Goal: Navigation & Orientation: Find specific page/section

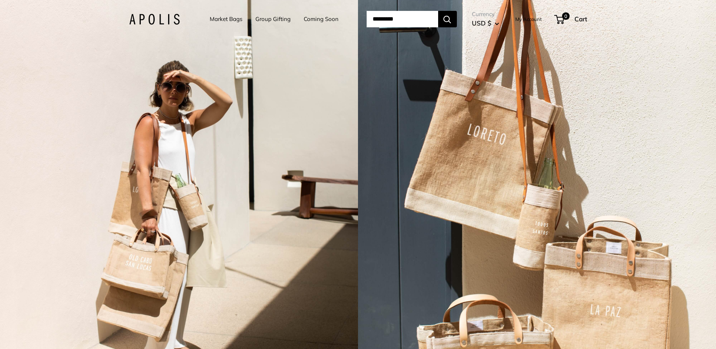
click at [492, 19] on span "USD $" at bounding box center [481, 23] width 19 height 8
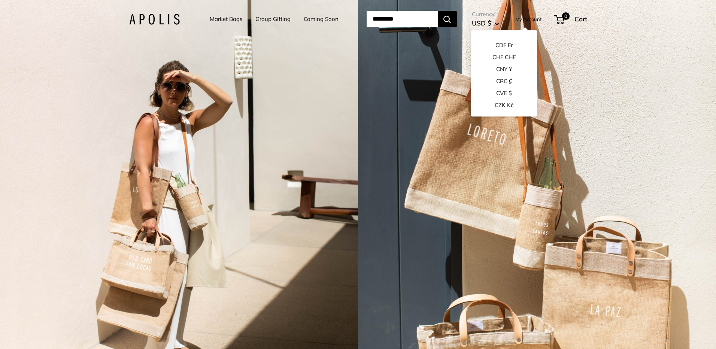
scroll to position [187, 0]
click at [502, 70] on button "CAD $" at bounding box center [504, 71] width 66 height 12
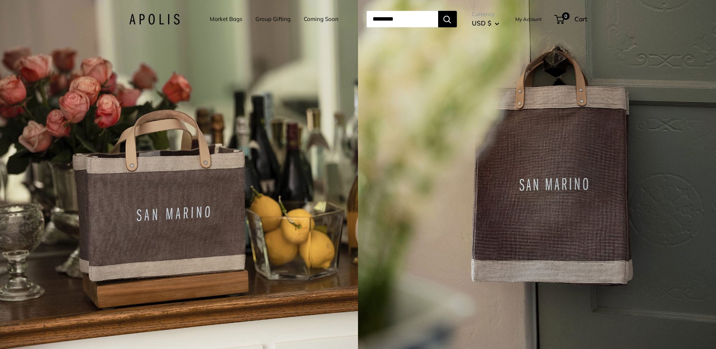
click at [202, 146] on div "4 / 7" at bounding box center [179, 174] width 358 height 349
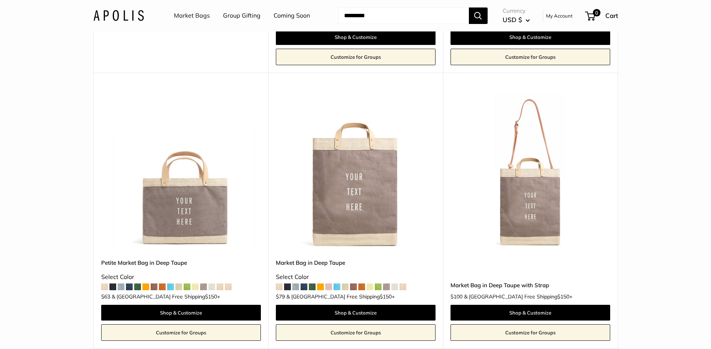
scroll to position [300, 0]
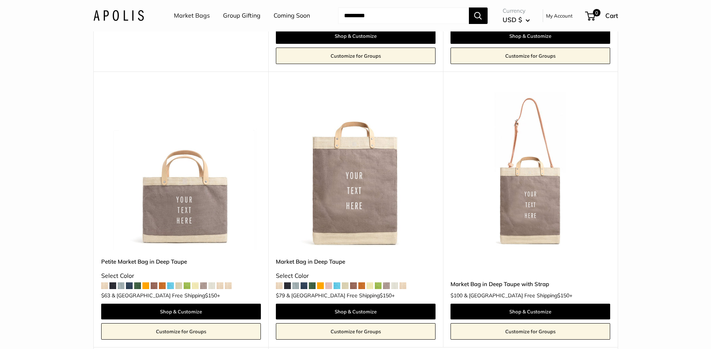
click at [0, 0] on img at bounding box center [0, 0] width 0 height 0
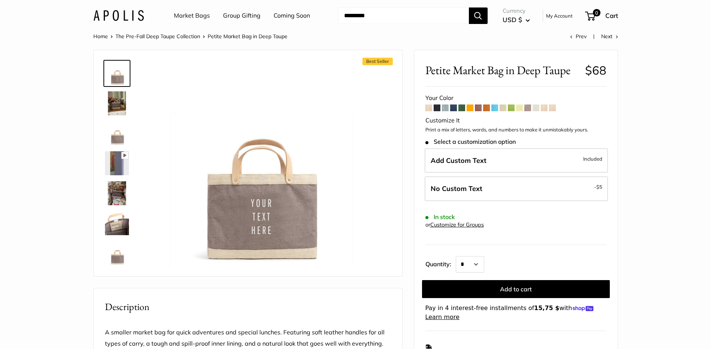
click at [116, 184] on img at bounding box center [117, 193] width 24 height 24
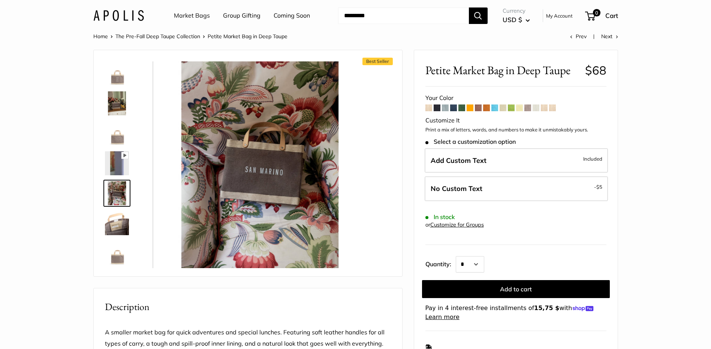
click at [116, 171] on img at bounding box center [117, 163] width 24 height 24
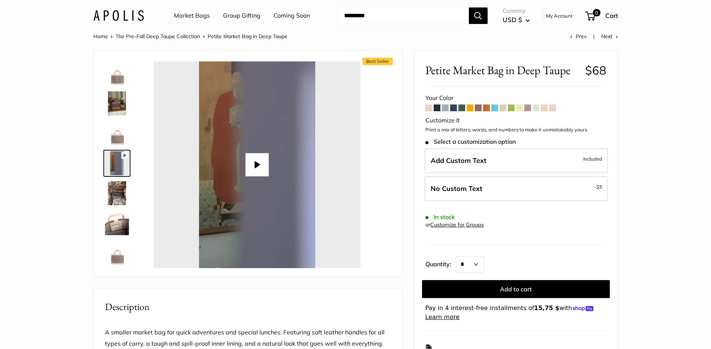
click at [251, 166] on button "Play" at bounding box center [256, 164] width 23 height 23
type input "*****"
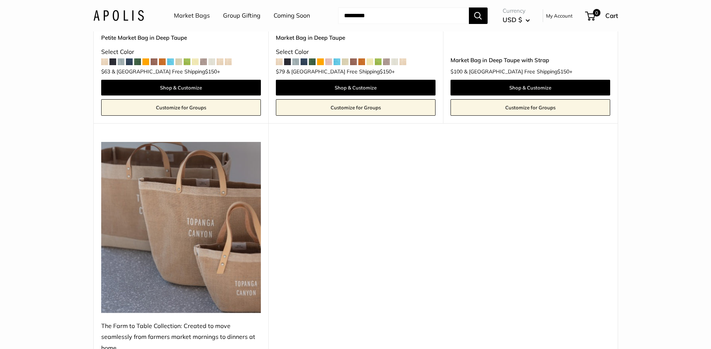
scroll to position [525, 0]
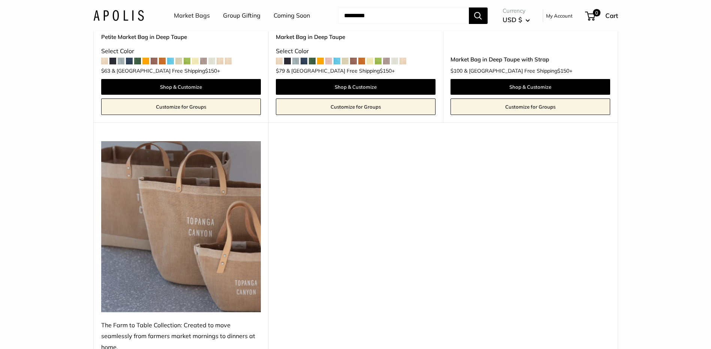
click at [246, 18] on link "Group Gifting" at bounding box center [241, 15] width 37 height 11
